Goal: Register for event/course

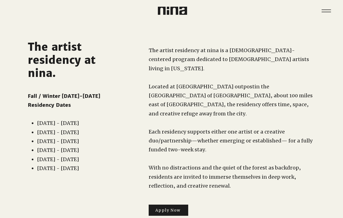
drag, startPoint x: 56, startPoint y: 97, endPoint x: 62, endPoint y: 115, distance: 19.5
click at [62, 115] on div "Fall / Winter [DATE]-[DATE] Residency Dates ​ ​ [DATE] - [DATE] [DATE] - [DATE]…" at bounding box center [71, 132] width 86 height 81
click at [170, 118] on p "​" at bounding box center [231, 122] width 165 height 9
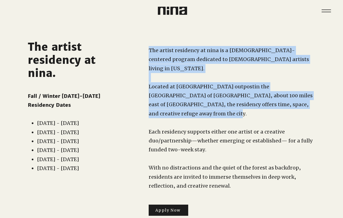
drag, startPoint x: 192, startPoint y: 45, endPoint x: 191, endPoint y: 109, distance: 64.0
click at [191, 109] on div "The artist residency at nina is a [DEMOGRAPHIC_DATA]-centered program dedicated…" at bounding box center [221, 125] width 199 height 208
click at [191, 109] on p "Located at [GEOGRAPHIC_DATA] outpost in the [GEOGRAPHIC_DATA] of [GEOGRAPHIC_DA…" at bounding box center [231, 100] width 165 height 36
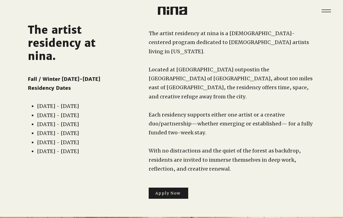
scroll to position [18, 0]
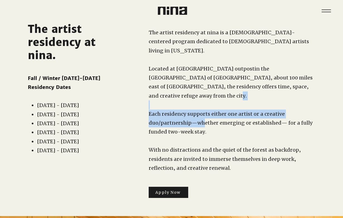
drag, startPoint x: 200, startPoint y: 83, endPoint x: 202, endPoint y: 114, distance: 31.0
click at [202, 114] on div "The artist residency at nina is a [DEMOGRAPHIC_DATA]-centered program dedicated…" at bounding box center [231, 100] width 165 height 144
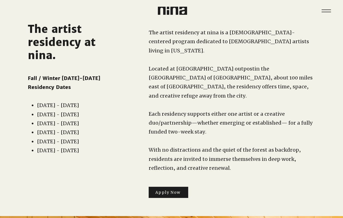
click at [220, 126] on p "Each residency supports either one artist or a creative duo/partnership—whether…" at bounding box center [231, 122] width 165 height 27
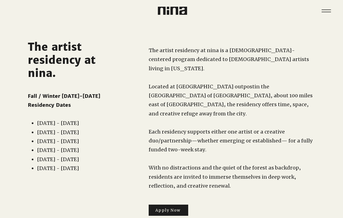
scroll to position [50, 0]
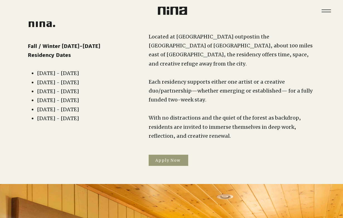
click at [178, 158] on span "Apply Now" at bounding box center [167, 160] width 25 height 5
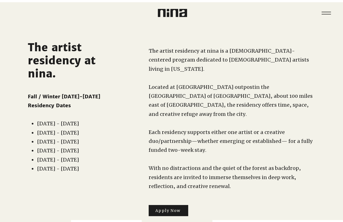
scroll to position [0, 0]
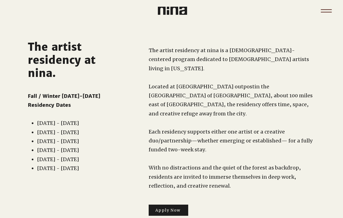
click at [326, 4] on icon "Menu" at bounding box center [325, 10] width 19 height 19
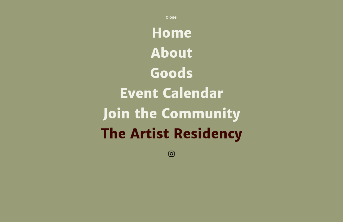
click at [170, 53] on link "About" at bounding box center [171, 53] width 145 height 20
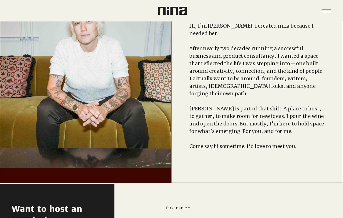
scroll to position [9, 0]
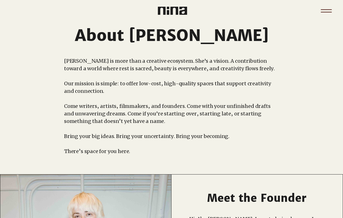
click at [326, 6] on icon "Menu" at bounding box center [325, 10] width 19 height 19
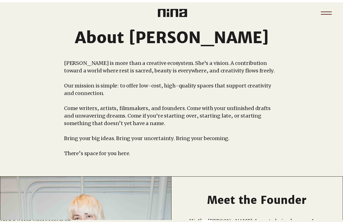
scroll to position [0, 0]
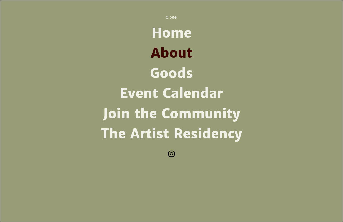
click at [176, 93] on link "Event Calendar" at bounding box center [171, 93] width 145 height 20
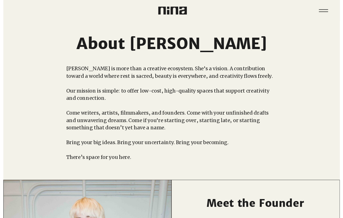
scroll to position [9, 0]
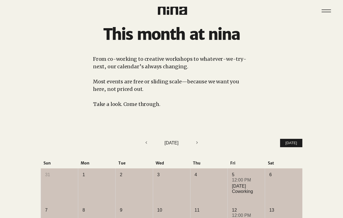
scroll to position [50, 0]
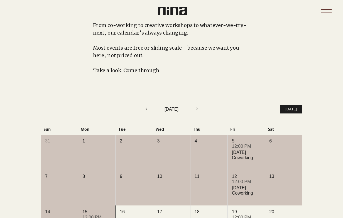
click at [323, 12] on icon "Menu" at bounding box center [326, 12] width 11 height 1
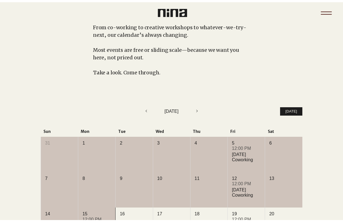
scroll to position [0, 0]
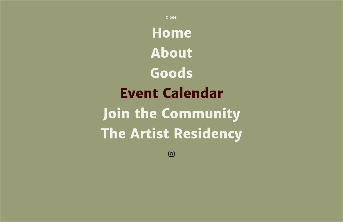
click at [183, 134] on link "The Artist Residency" at bounding box center [171, 134] width 145 height 20
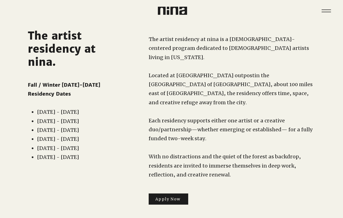
scroll to position [11, 0]
drag, startPoint x: 66, startPoint y: 108, endPoint x: 66, endPoint y: 119, distance: 11.1
click at [66, 119] on ul "Oct 18 - Nov 1, 2025 Nov 8 - Nov 22, 2025 Dec 6 - Dec 20, 2025 Jan 10 - Jan 24,…" at bounding box center [72, 134] width 84 height 54
click at [70, 136] on span "[DATE] - [DATE]" at bounding box center [58, 138] width 42 height 6
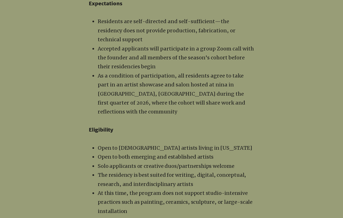
scroll to position [777, 0]
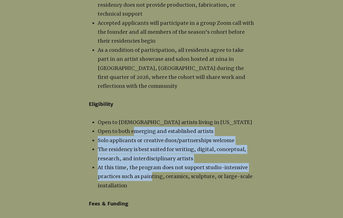
drag, startPoint x: 134, startPoint y: 95, endPoint x: 149, endPoint y: 137, distance: 44.8
click at [149, 137] on ul "Open to LGBTQ+ artists living in California Open to both emerging and establish…" at bounding box center [172, 154] width 163 height 72
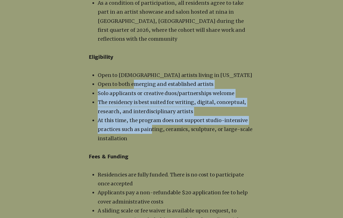
scroll to position [831, 0]
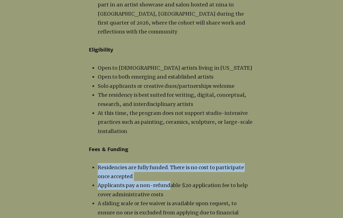
drag, startPoint x: 166, startPoint y: 125, endPoint x: 167, endPoint y: 152, distance: 27.0
click at [167, 152] on div "Residencies at nina Idyllwild span two weeks (14 days). ​ Each resident (solo o…" at bounding box center [171, 23] width 165 height 586
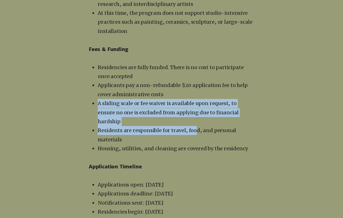
drag, startPoint x: 196, startPoint y: 59, endPoint x: 195, endPoint y: 83, distance: 24.5
click at [195, 83] on ul "Residencies are fully funded. There is no cost to participate once accepted App…" at bounding box center [172, 108] width 163 height 90
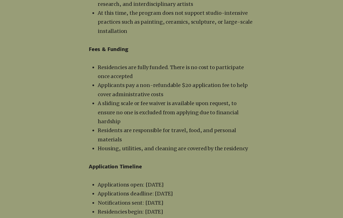
click at [194, 153] on p "​" at bounding box center [171, 157] width 165 height 9
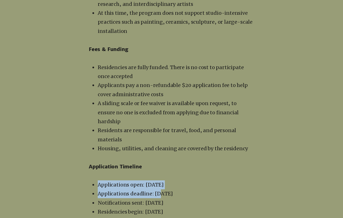
drag, startPoint x: 158, startPoint y: 131, endPoint x: 159, endPoint y: 147, distance: 16.2
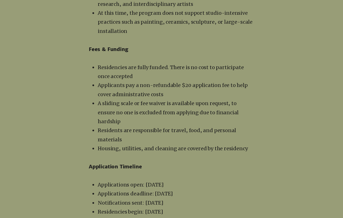
click at [163, 198] on p "Notifications sent: [DATE]" at bounding box center [176, 202] width 156 height 9
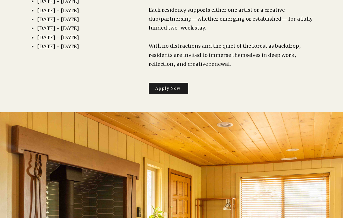
scroll to position [228, 0]
